Goal: Transaction & Acquisition: Purchase product/service

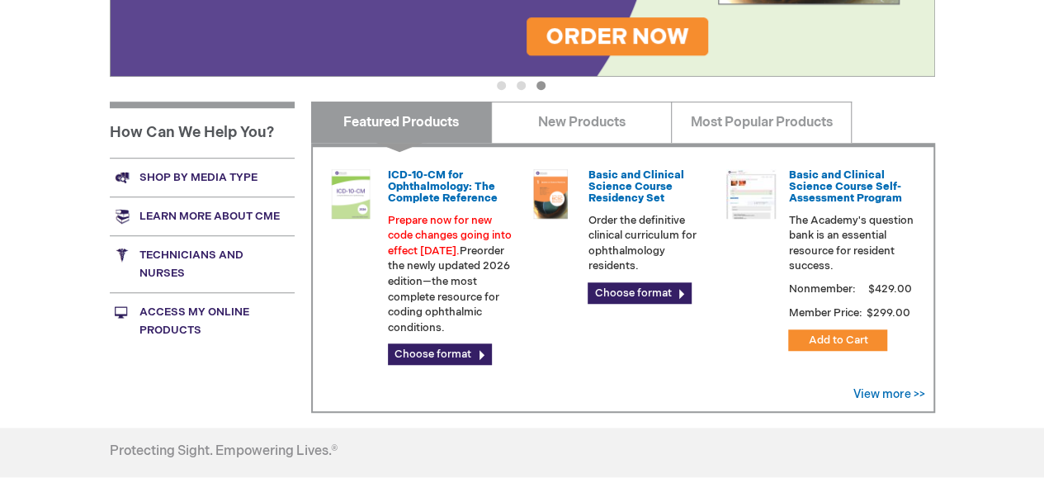
scroll to position [495, 0]
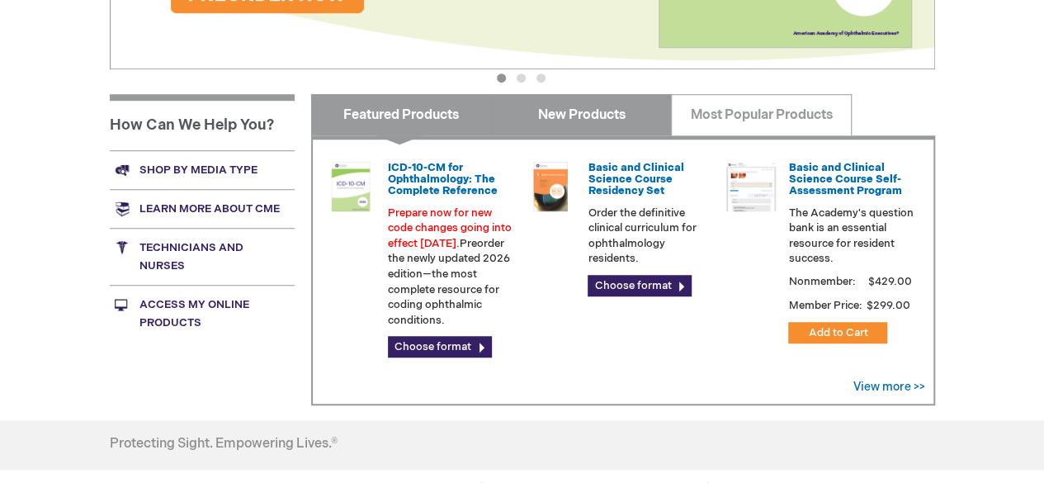
click at [521, 108] on link "New Products" at bounding box center [581, 114] width 181 height 41
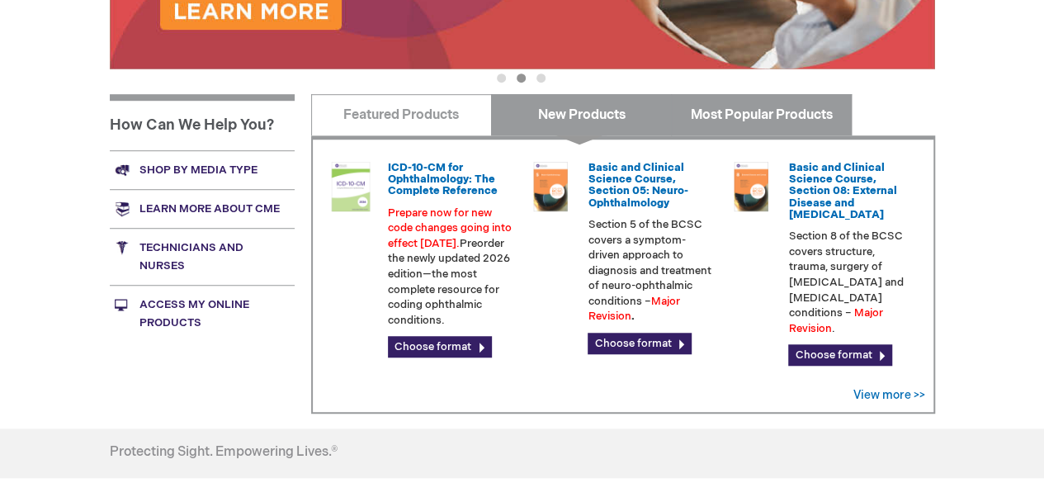
click at [720, 111] on link "Most Popular Products" at bounding box center [761, 114] width 181 height 41
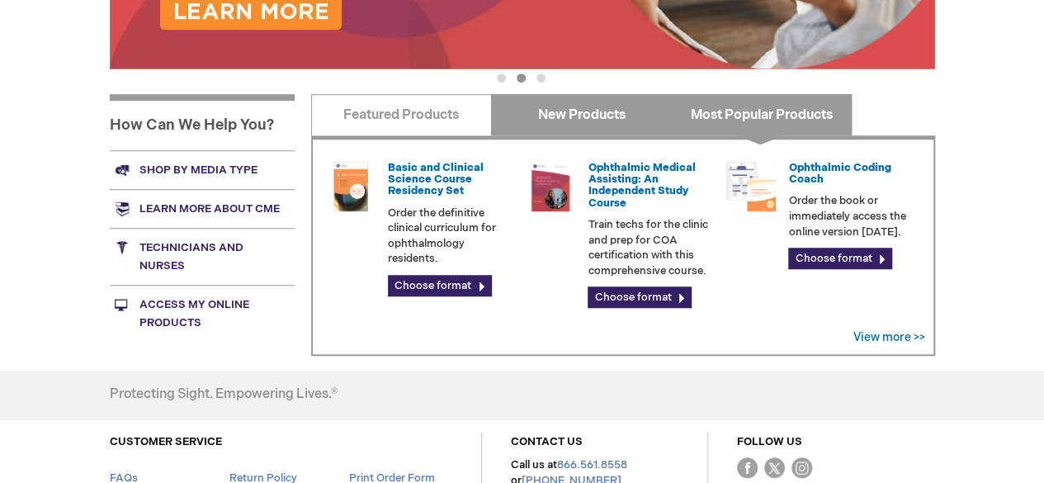
click at [606, 134] on link "New Products" at bounding box center [581, 114] width 181 height 41
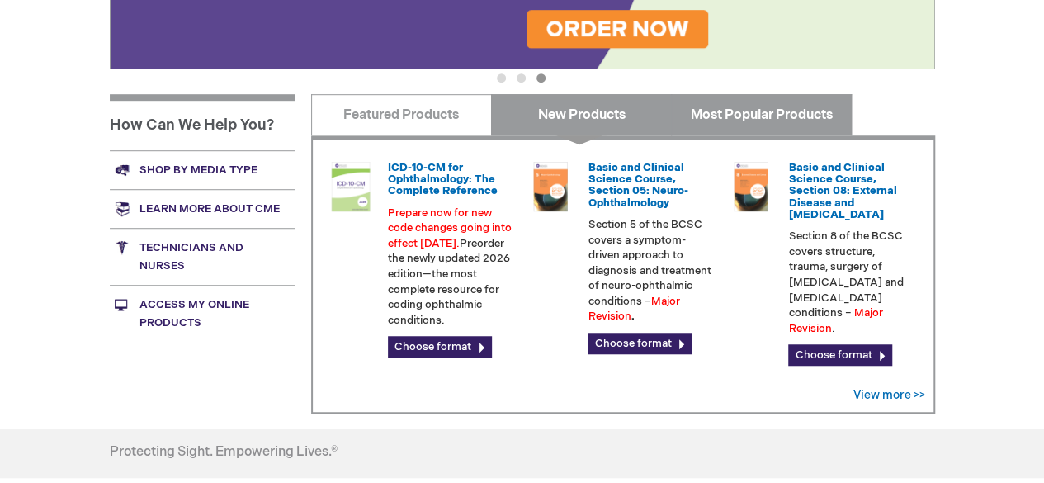
click at [696, 119] on link "Most Popular Products" at bounding box center [761, 114] width 181 height 41
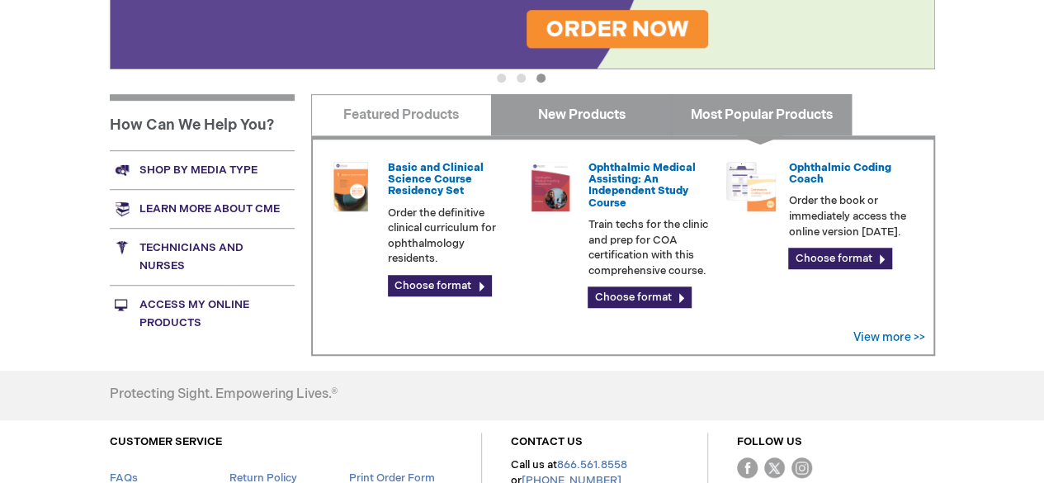
click at [609, 121] on link "New Products" at bounding box center [581, 114] width 181 height 41
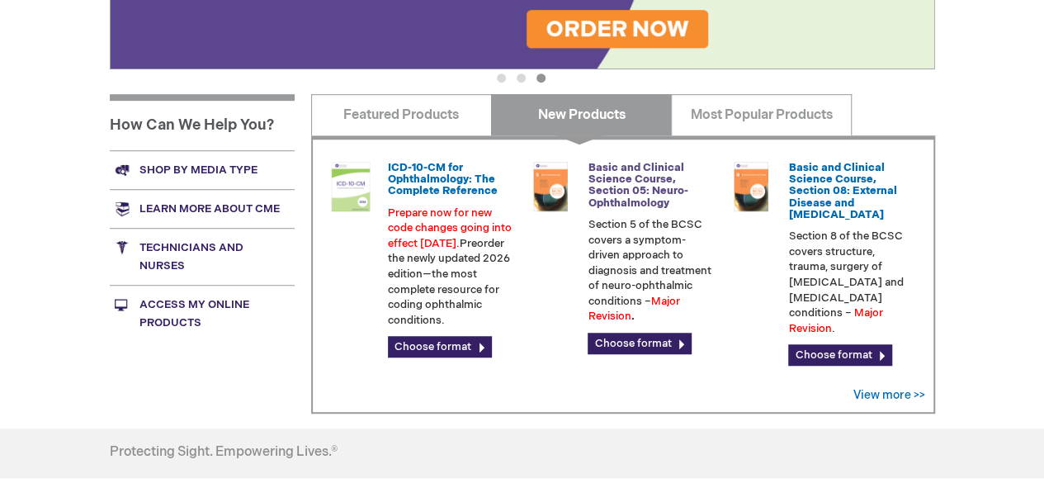
click at [622, 184] on link "Basic and Clinical Science Course, Section 05: Neuro-Ophthalmology" at bounding box center [637, 185] width 100 height 49
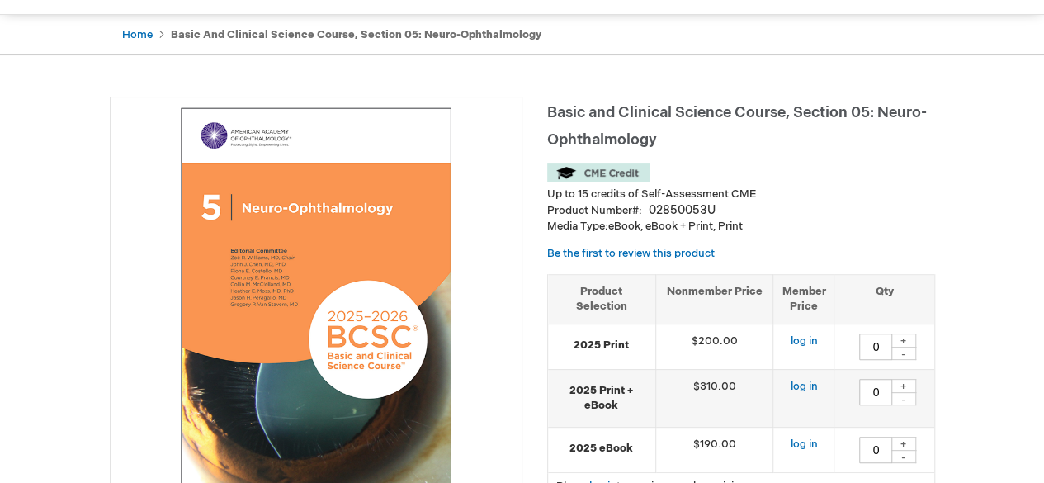
scroll to position [165, 0]
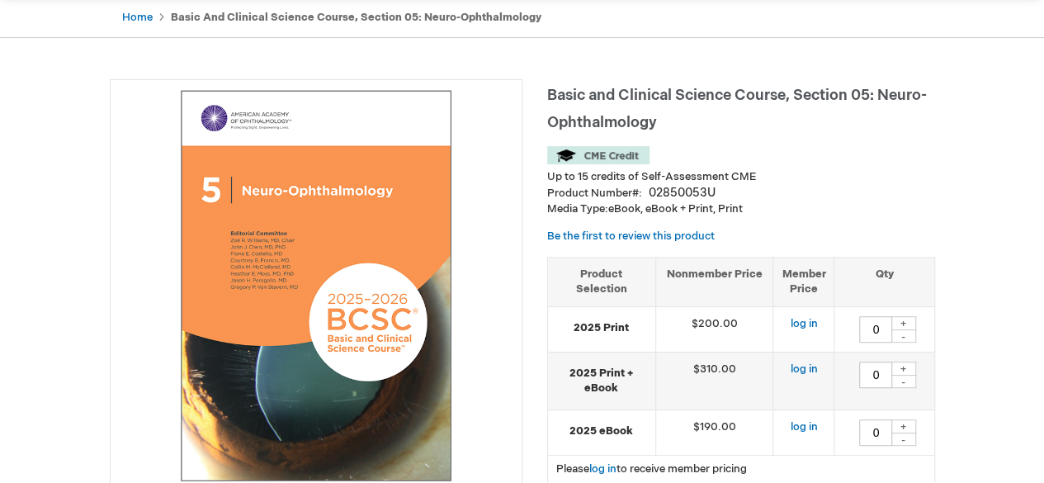
click at [558, 97] on span "Basic and Clinical Science Course, Section 05: Neuro-Ophthalmology" at bounding box center [737, 109] width 380 height 45
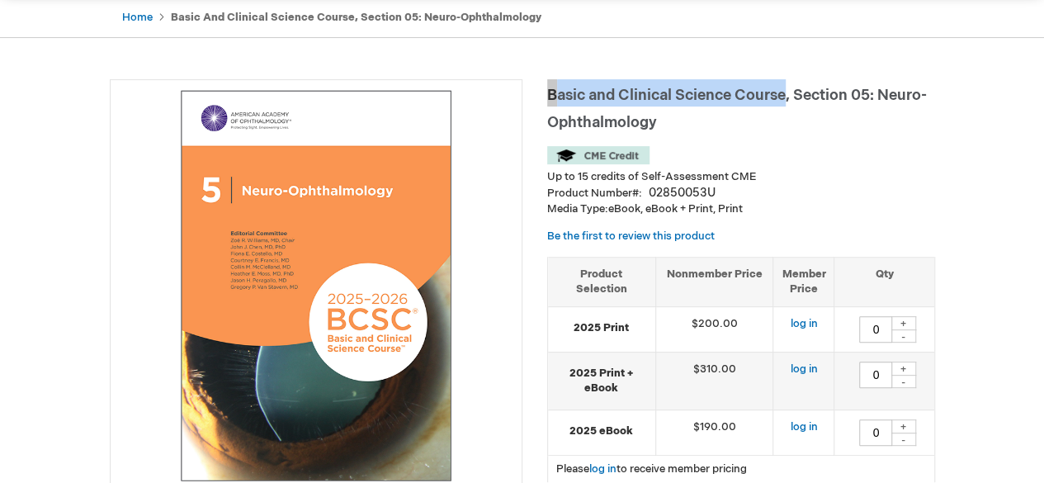
drag, startPoint x: 548, startPoint y: 98, endPoint x: 786, endPoint y: 103, distance: 237.7
click at [786, 103] on span "Basic and Clinical Science Course, Section 05: Neuro-Ophthalmology" at bounding box center [737, 109] width 380 height 45
copy span "Basic and Clinical Science Course"
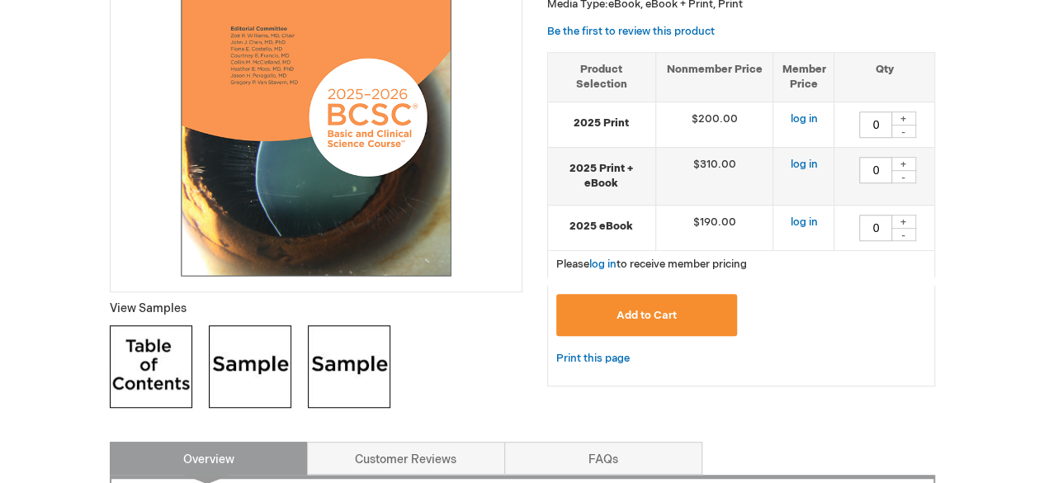
scroll to position [330, 0]
